Goal: Check status: Check status

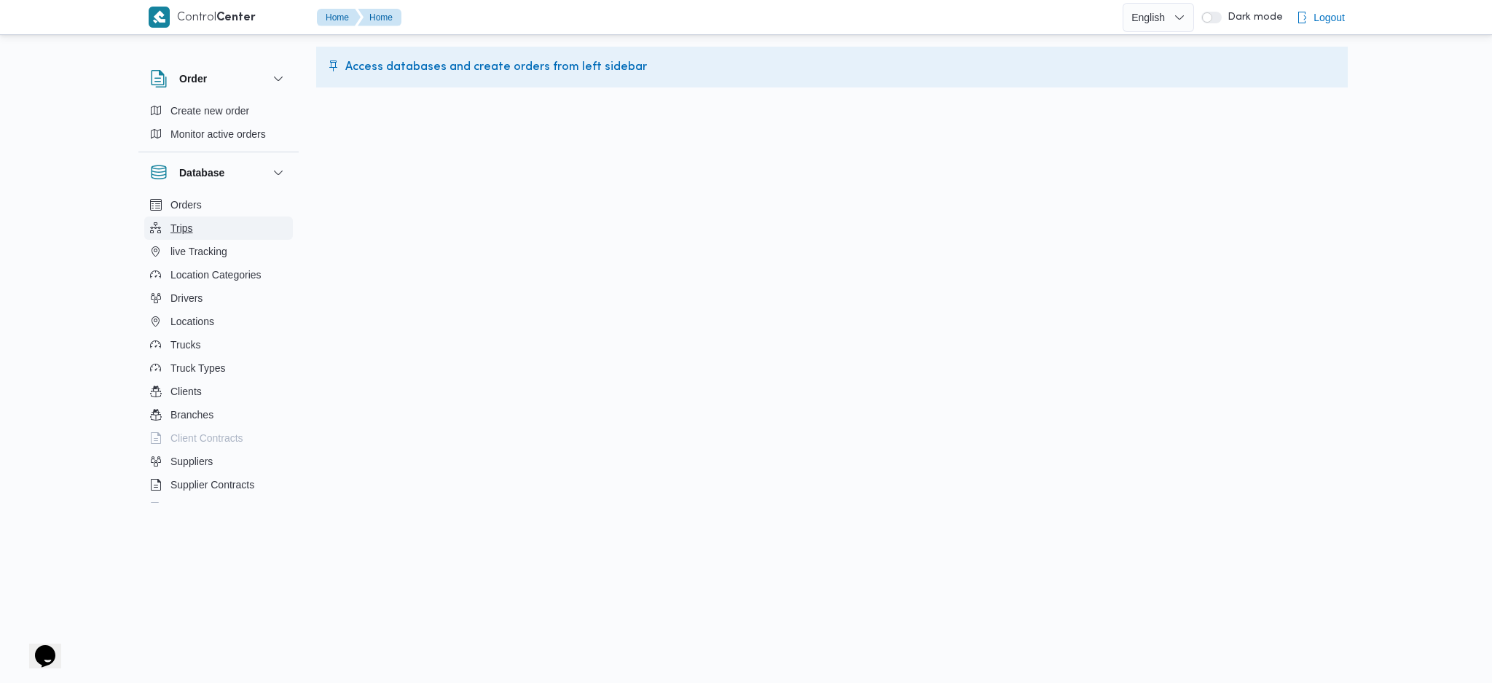
click at [216, 231] on button "Trips" at bounding box center [218, 227] width 149 height 23
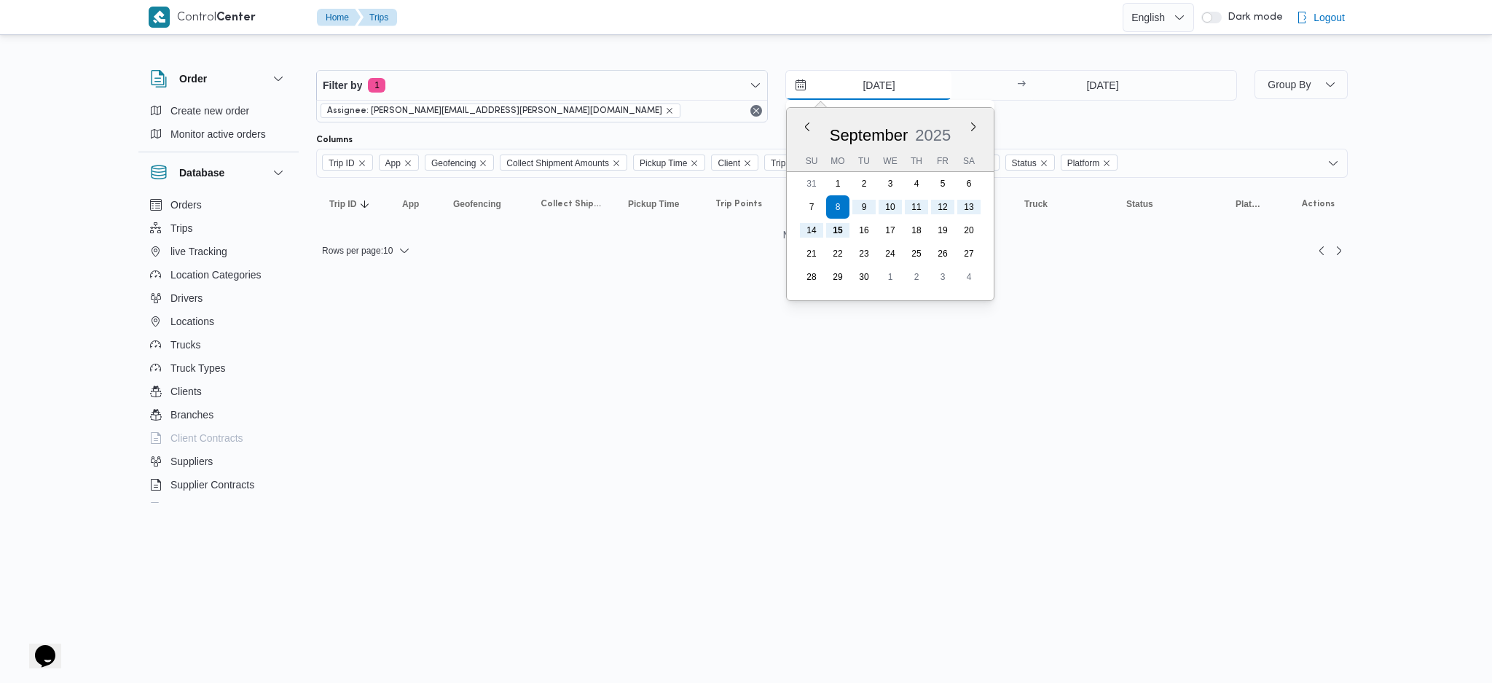
click at [866, 79] on input "[DATE]" at bounding box center [868, 85] width 165 height 29
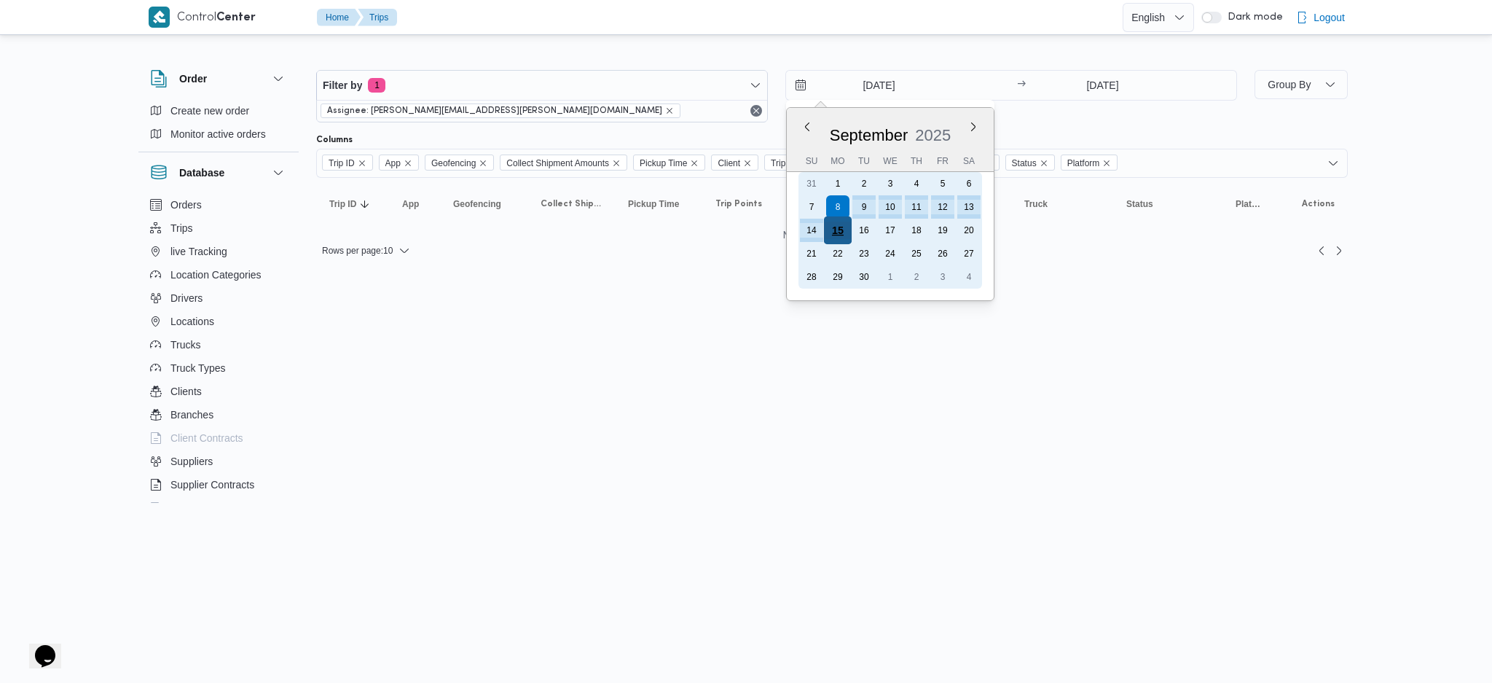
click at [846, 219] on div "15" at bounding box center [838, 230] width 28 height 28
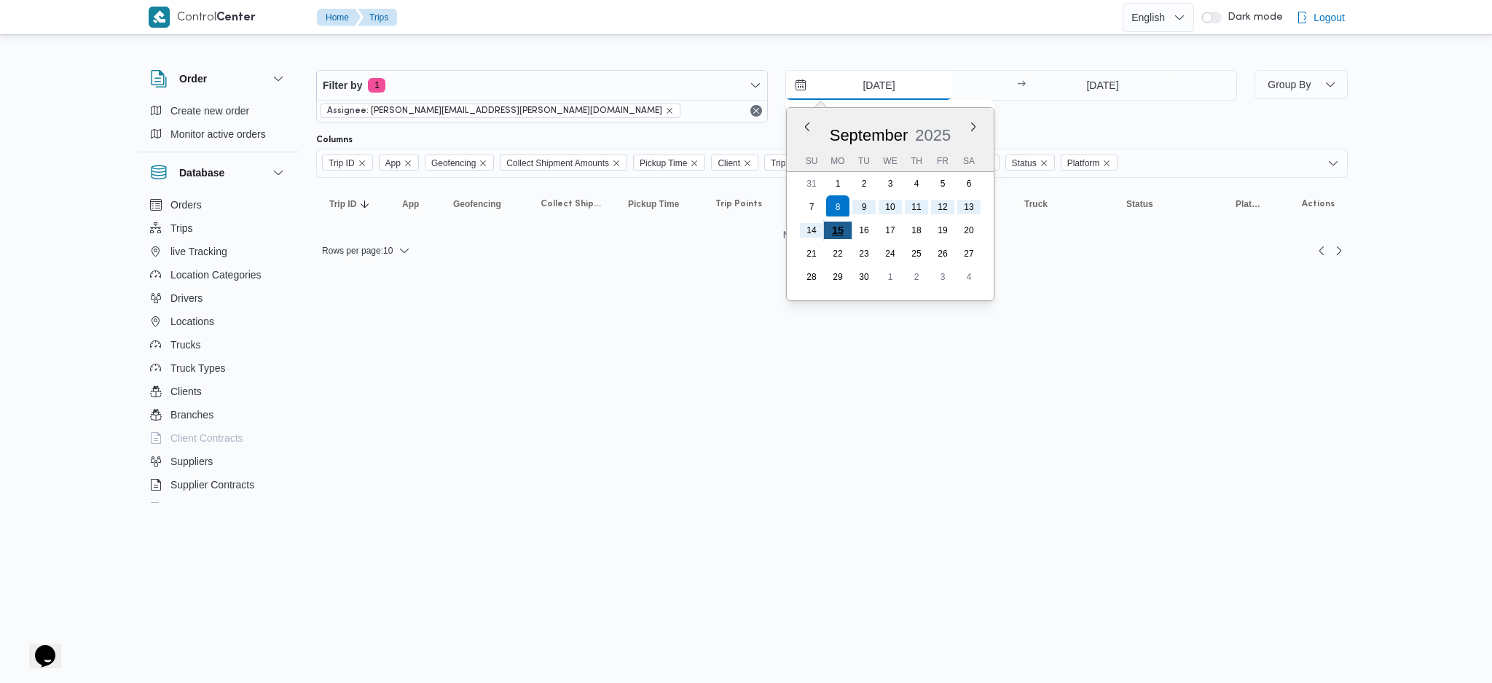
type input "[DATE]"
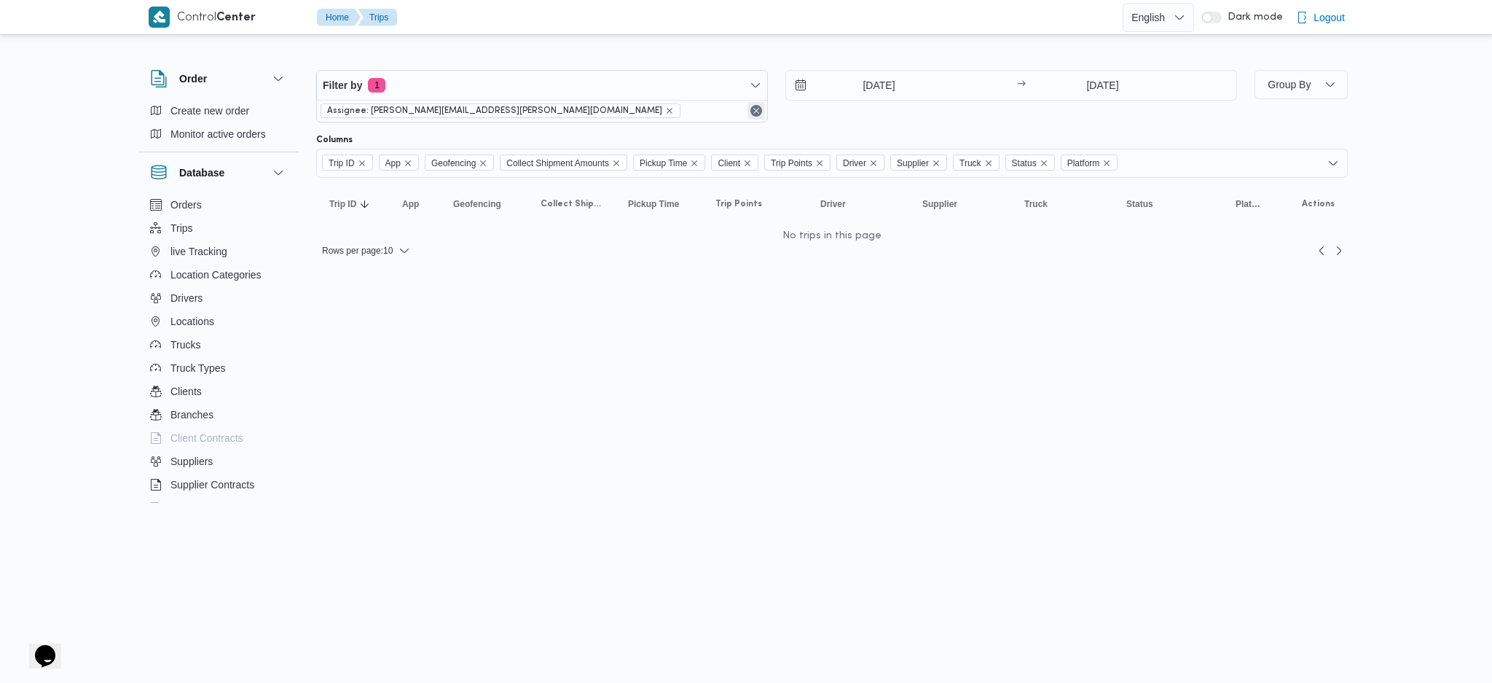
click at [748, 111] on button "Remove" at bounding box center [756, 110] width 17 height 17
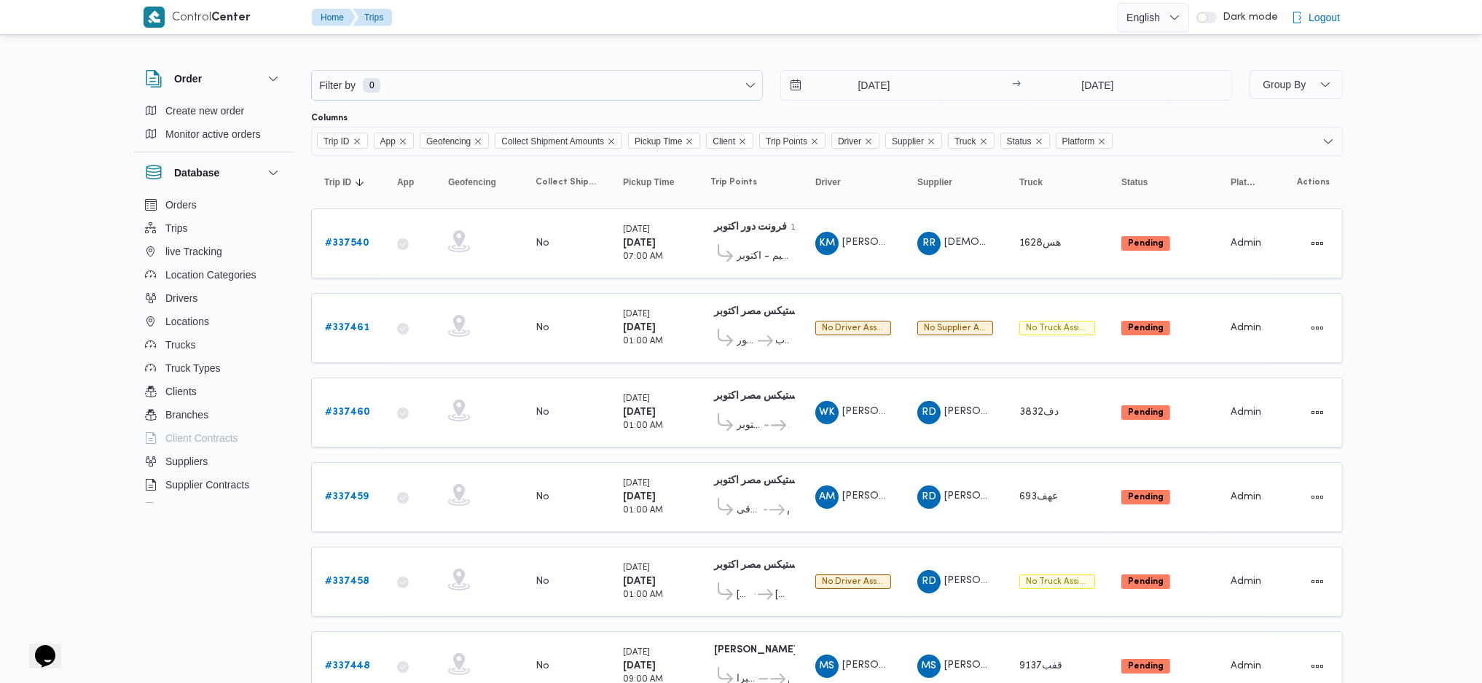
click at [835, 102] on div "Filter by 0 [DATE] → [DATE]" at bounding box center [771, 85] width 938 height 48
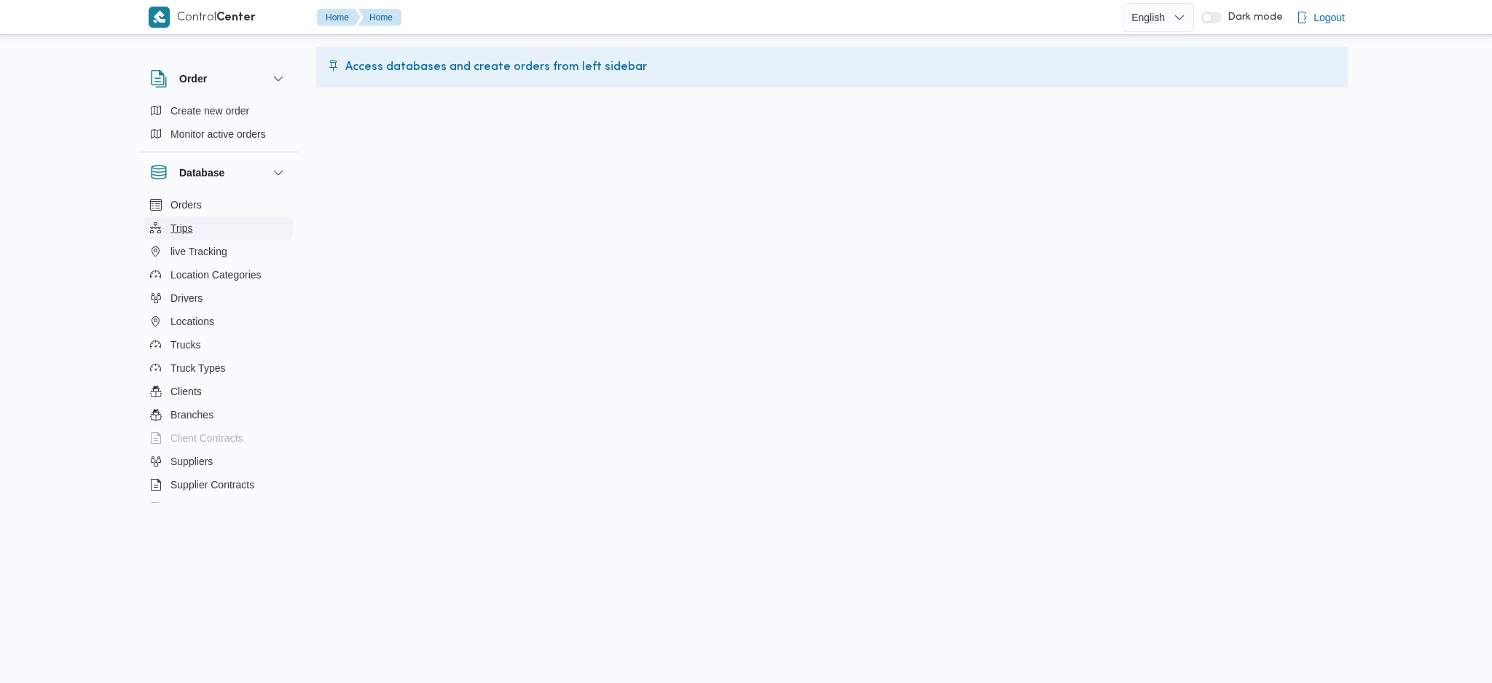
click at [224, 226] on button "Trips" at bounding box center [218, 227] width 149 height 23
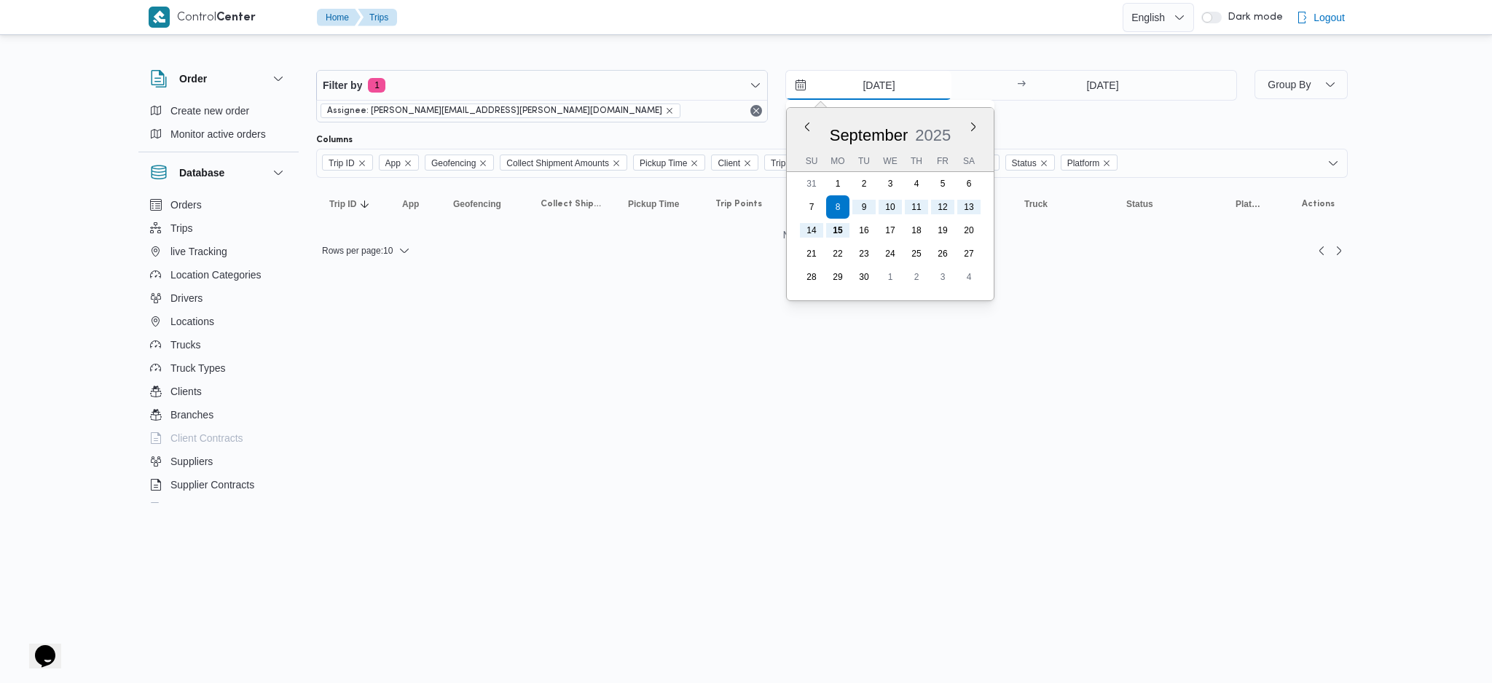
click at [864, 78] on input "[DATE]" at bounding box center [868, 85] width 165 height 29
click at [809, 126] on button "Previous Month" at bounding box center [807, 126] width 14 height 14
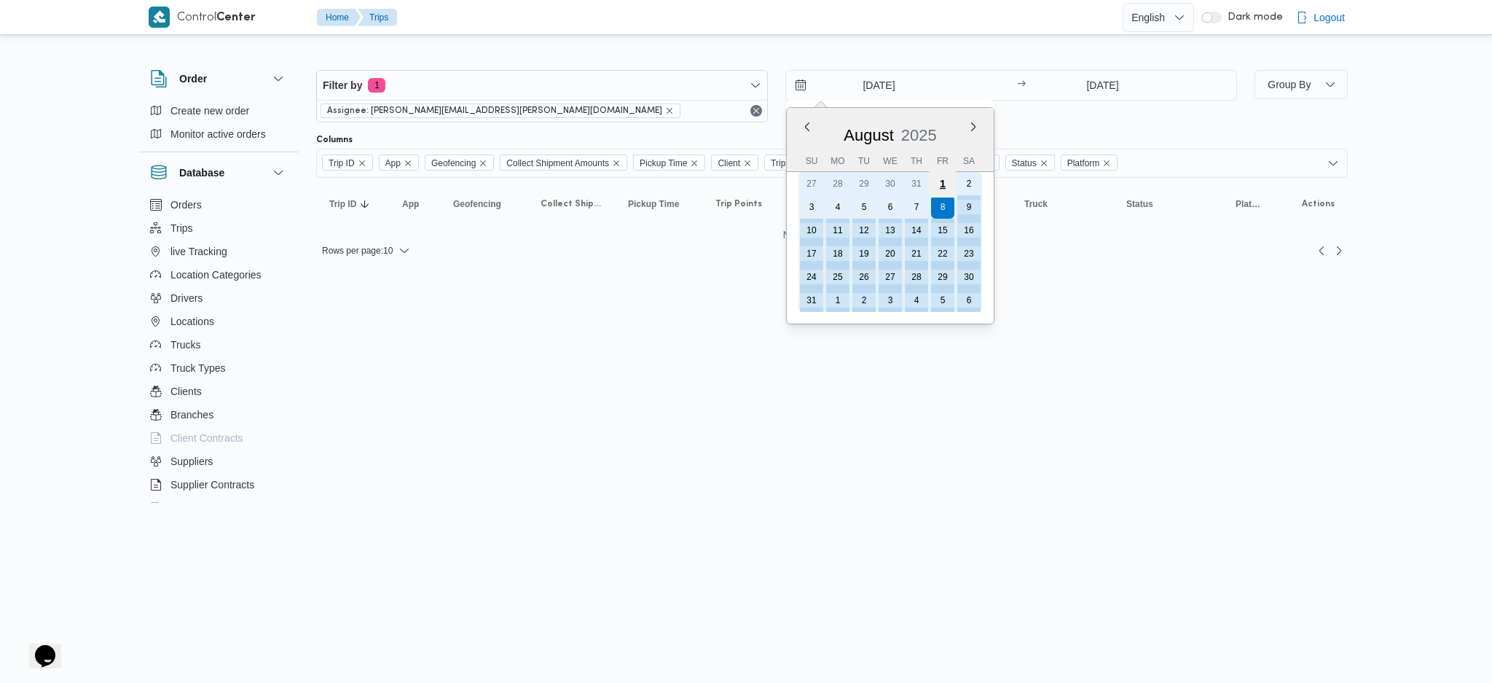
click at [942, 181] on div "1" at bounding box center [943, 184] width 28 height 28
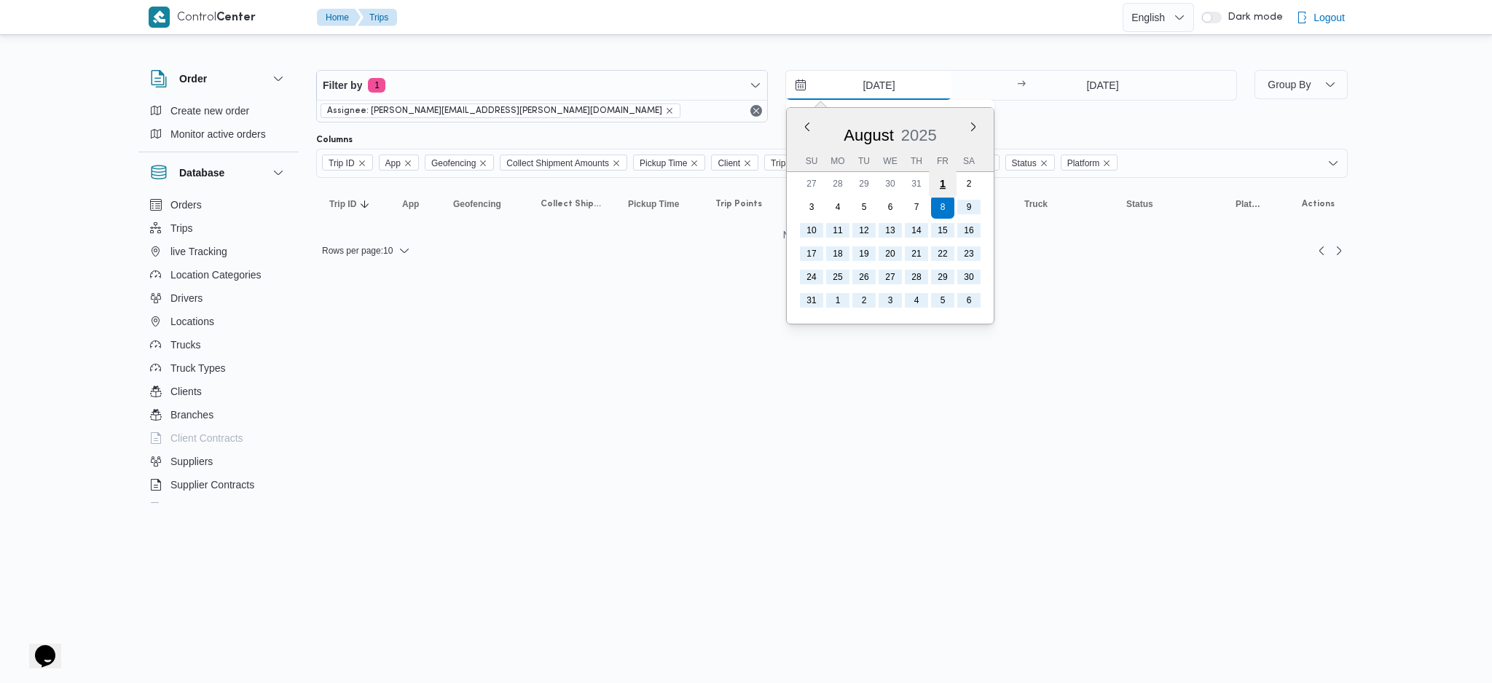
type input "1/8/2025"
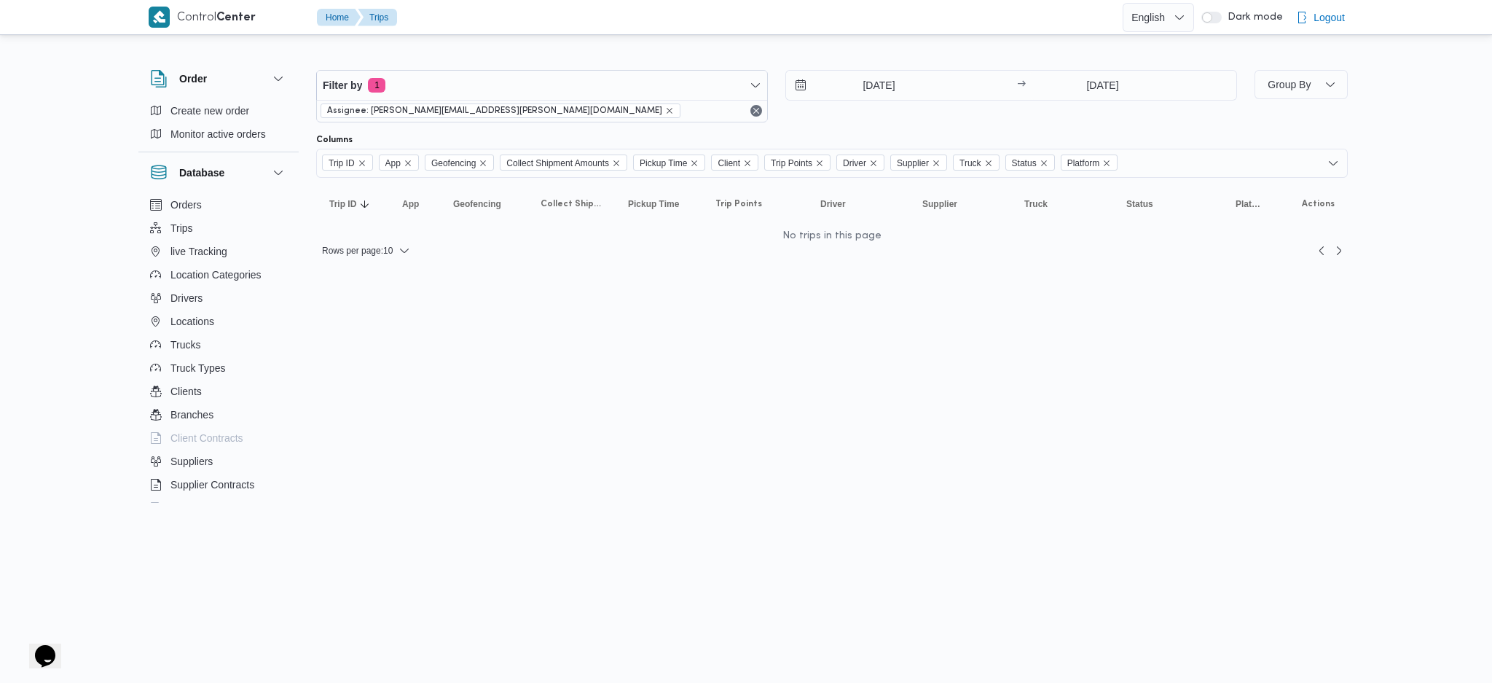
click at [1113, 61] on div "Filter by 1 Assignee: abdallah.mohamed@illa.com.eg 1/8/2025 → 15/9/2025 Group B…" at bounding box center [832, 153] width 1032 height 213
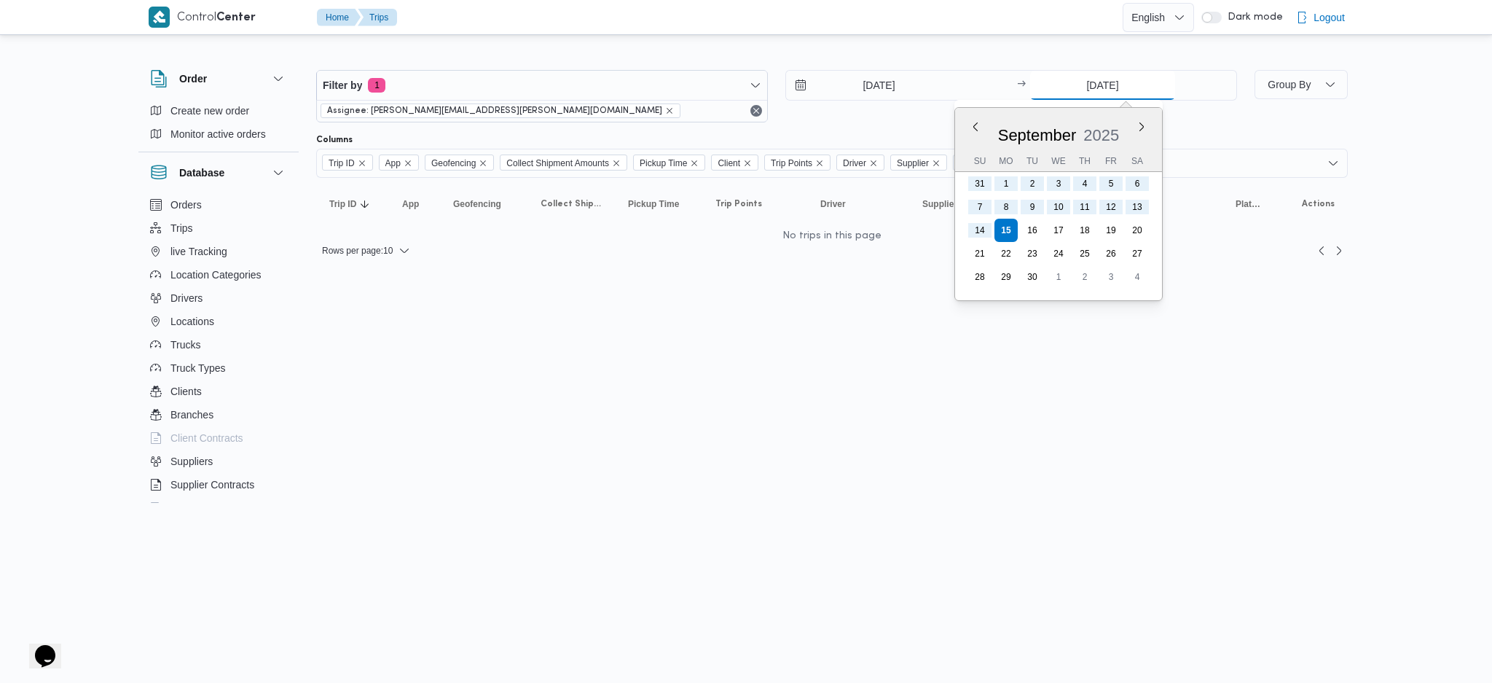
click at [1117, 78] on input "[DATE]" at bounding box center [1102, 85] width 145 height 29
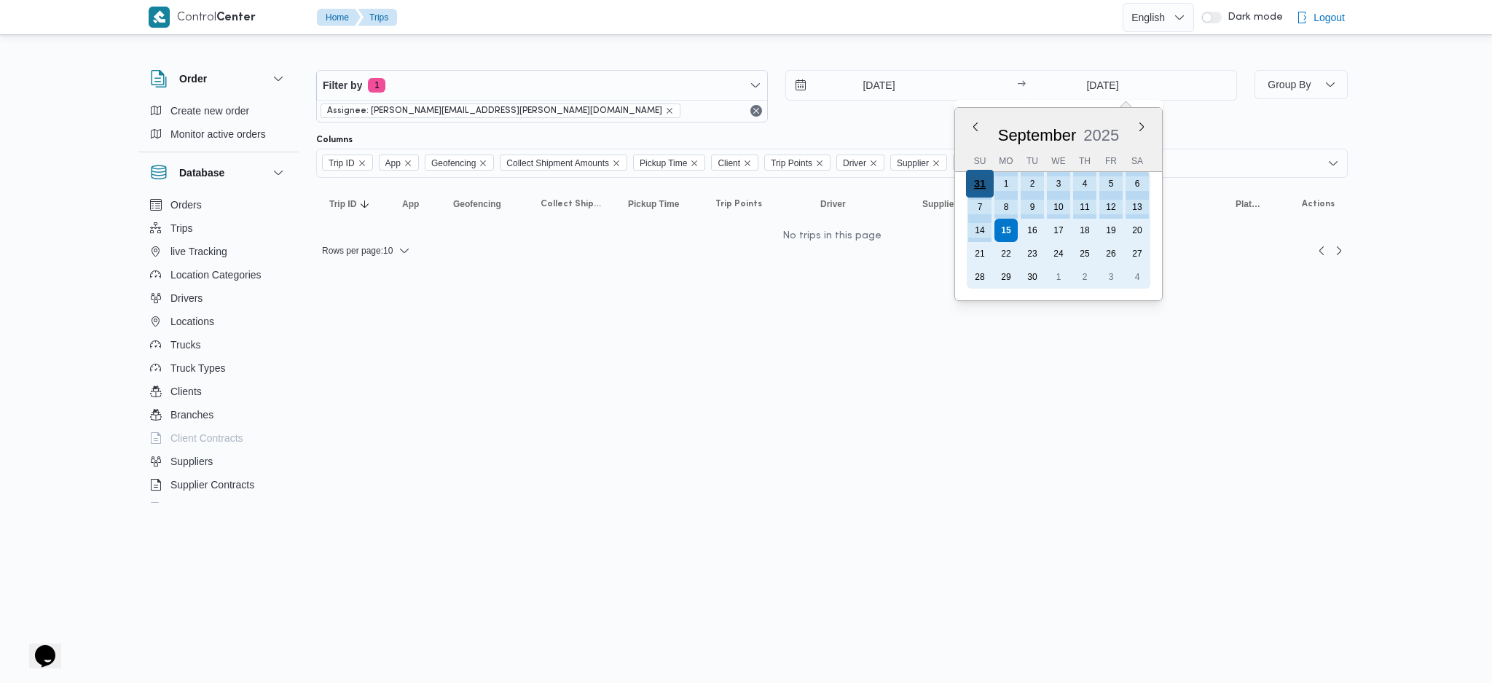
click at [983, 179] on div "31" at bounding box center [980, 184] width 28 height 28
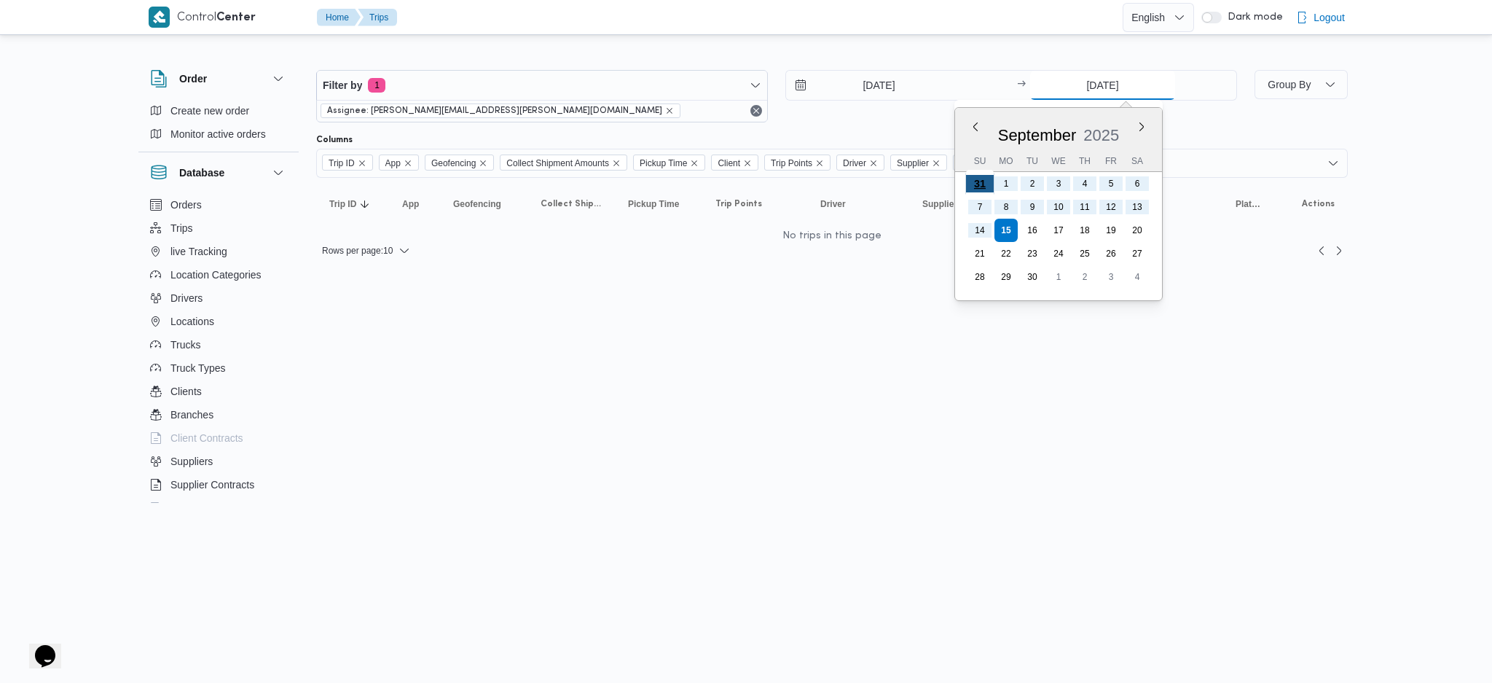
type input "31/8/2025"
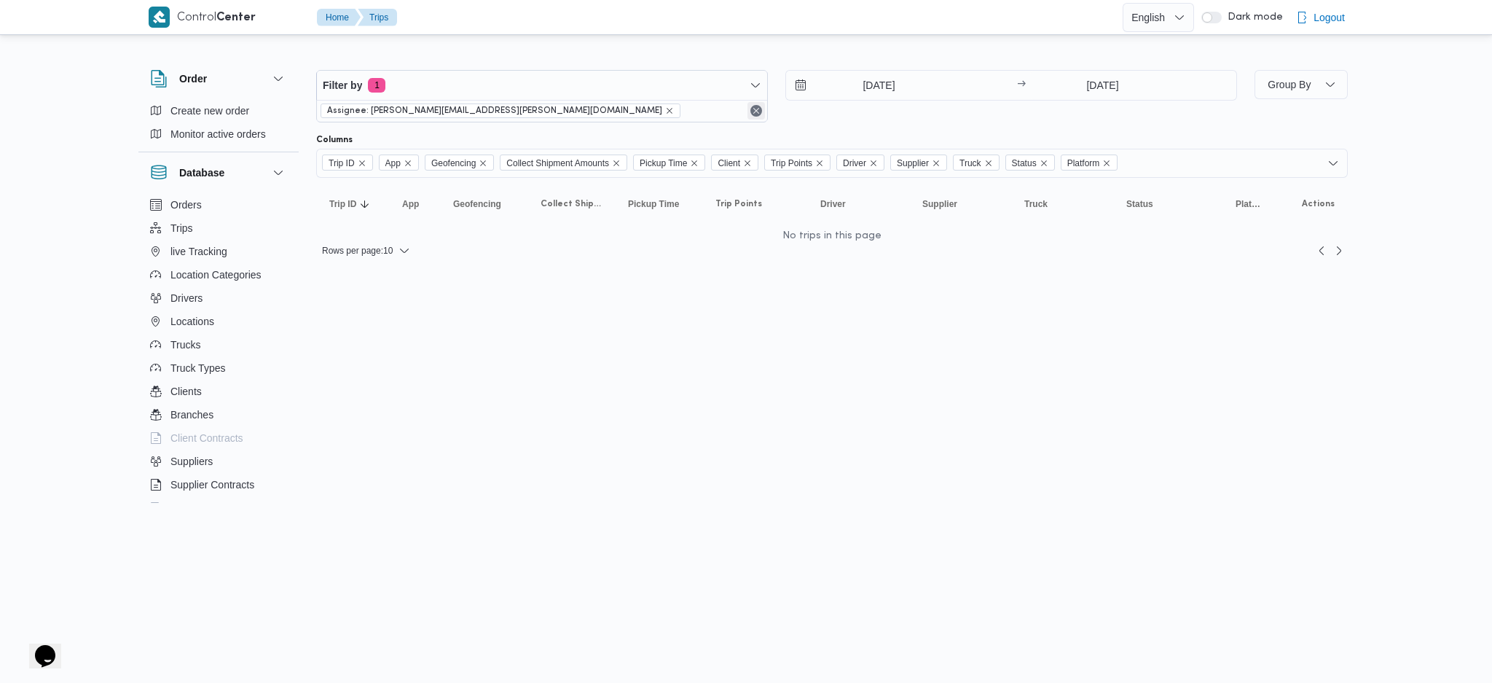
click at [756, 109] on button "Remove" at bounding box center [756, 110] width 17 height 17
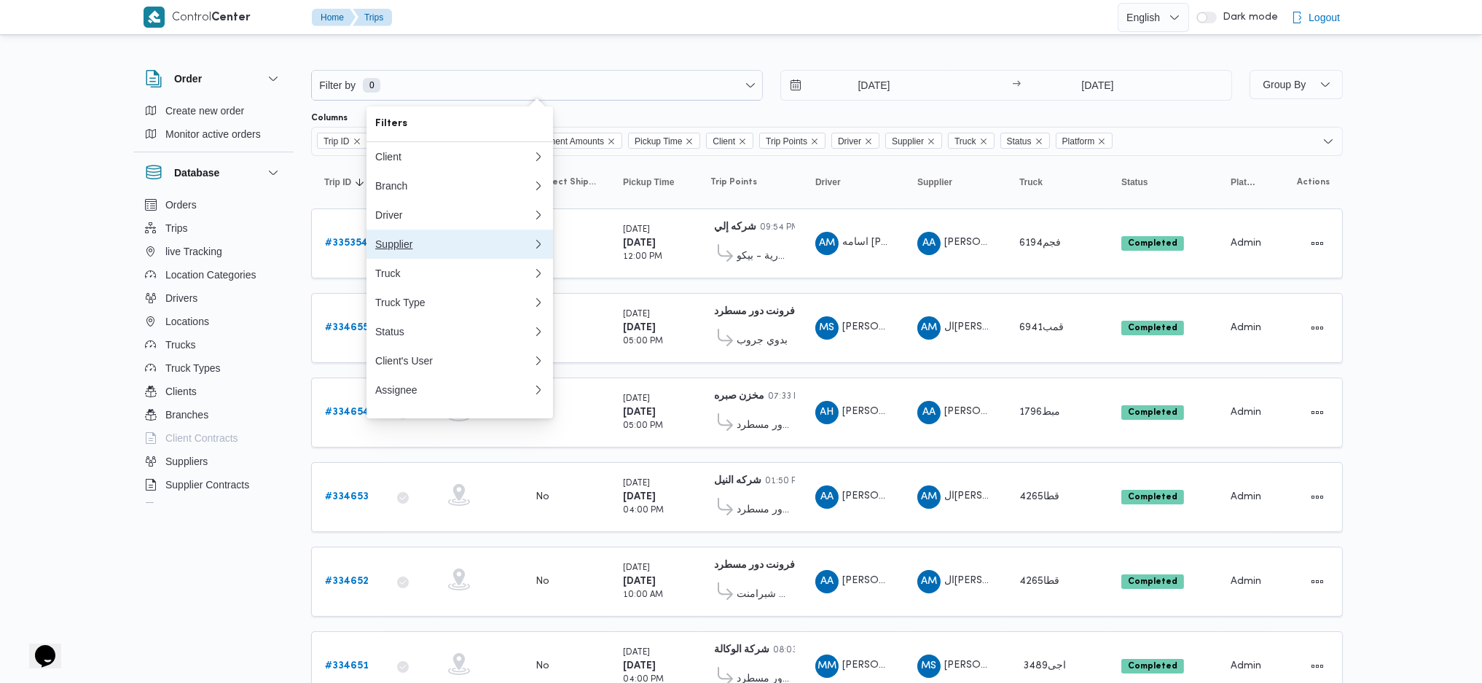
click at [417, 257] on button "Supplier" at bounding box center [459, 244] width 187 height 29
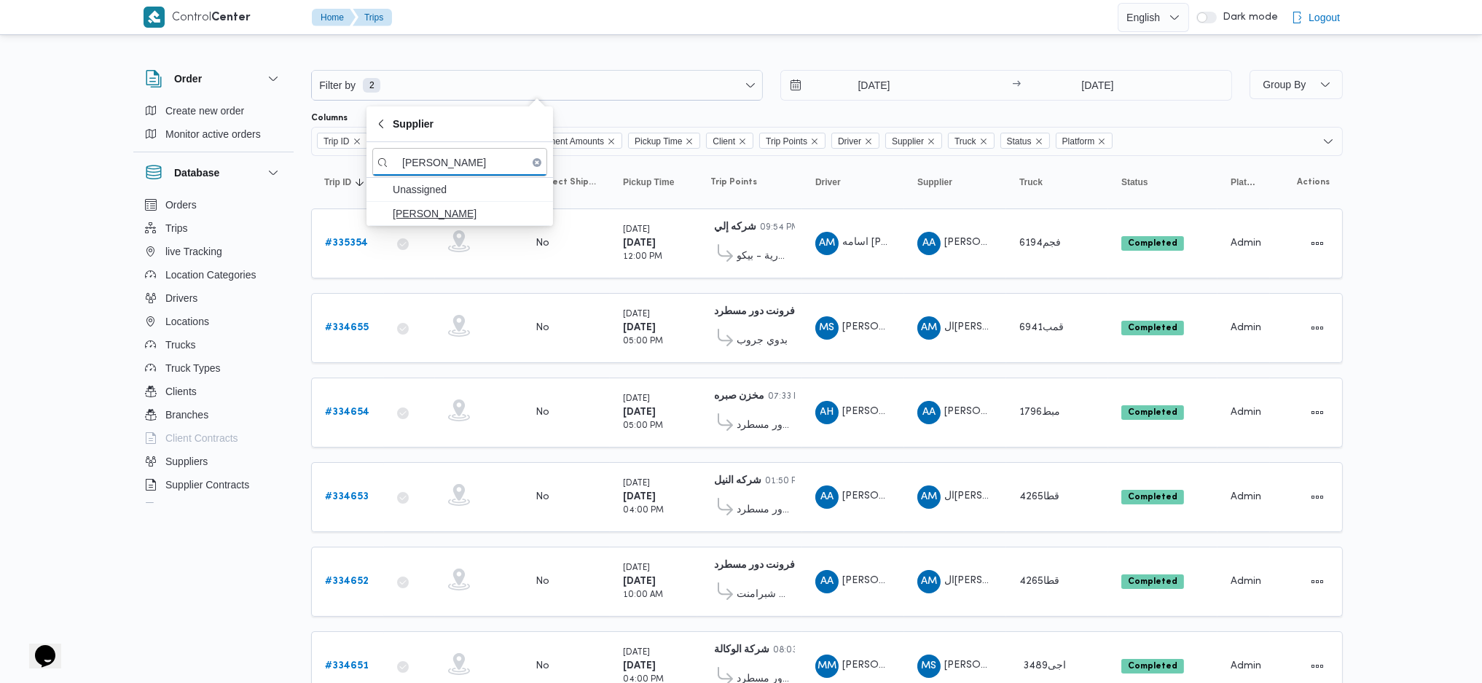
type input "محمد محمد ش"
drag, startPoint x: 466, startPoint y: 220, endPoint x: 479, endPoint y: 216, distance: 12.9
click at [466, 221] on span "محمد محمد شحاته سليم" at bounding box center [469, 213] width 152 height 17
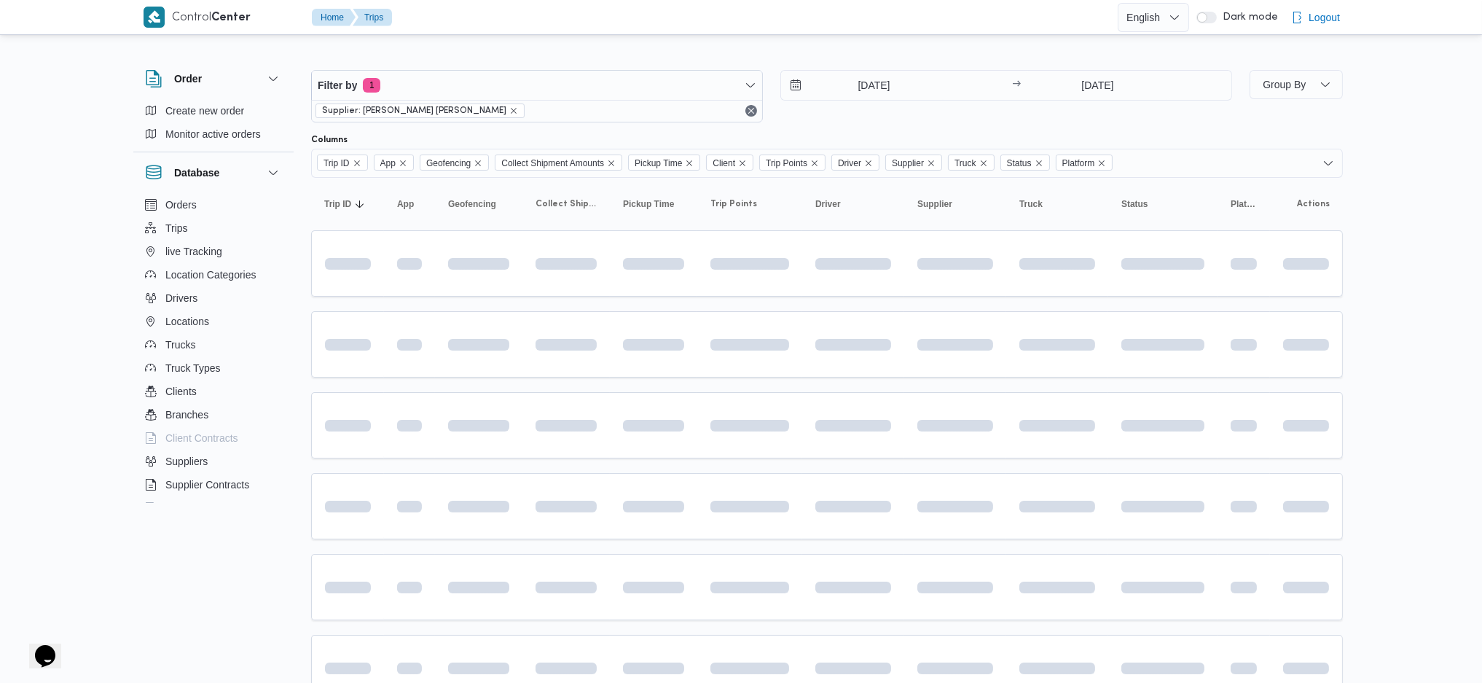
click at [890, 133] on div at bounding box center [827, 128] width 1032 height 12
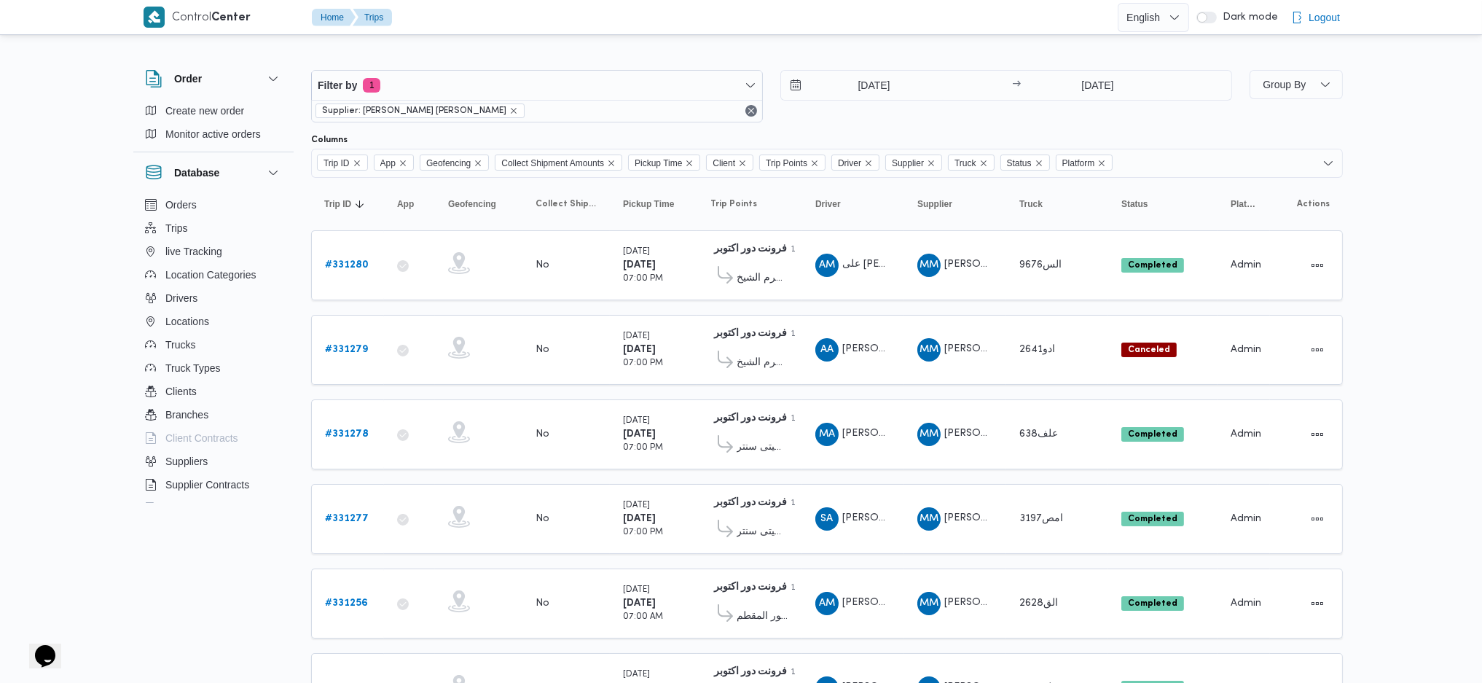
click at [925, 104] on div "1/8/2025 → 31/8/2025" at bounding box center [1006, 96] width 452 height 52
